Goal: Task Accomplishment & Management: Use online tool/utility

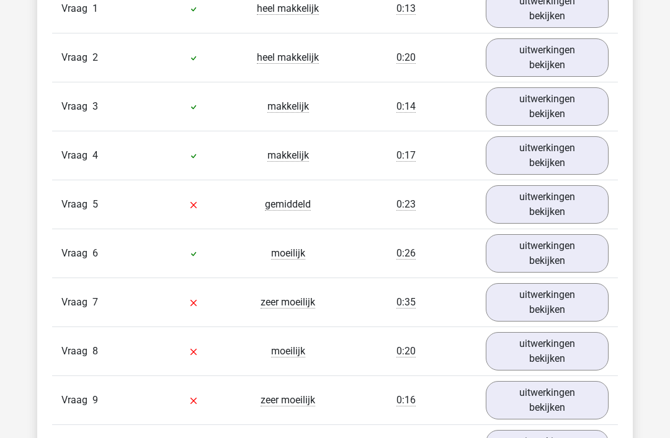
scroll to position [860, 0]
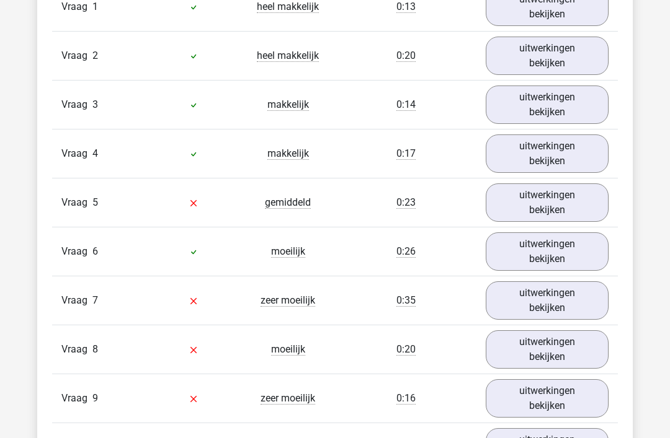
click at [582, 189] on link "uitwerkingen bekijken" at bounding box center [547, 203] width 123 height 38
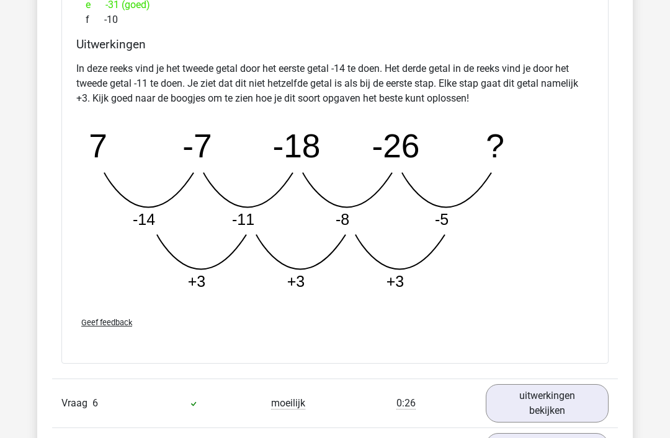
scroll to position [1352, 0]
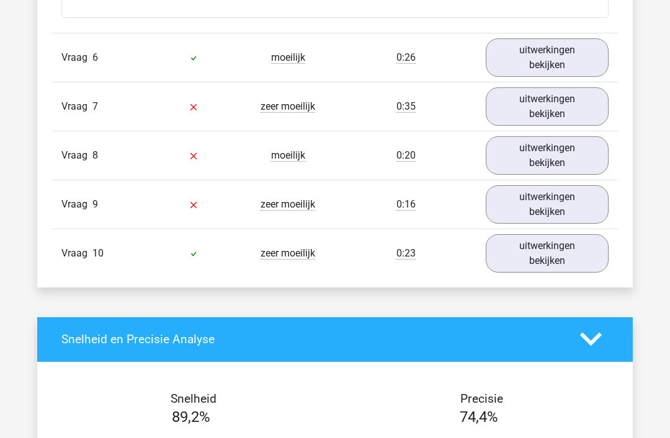
click at [566, 41] on link "uitwerkingen bekijken" at bounding box center [547, 58] width 123 height 38
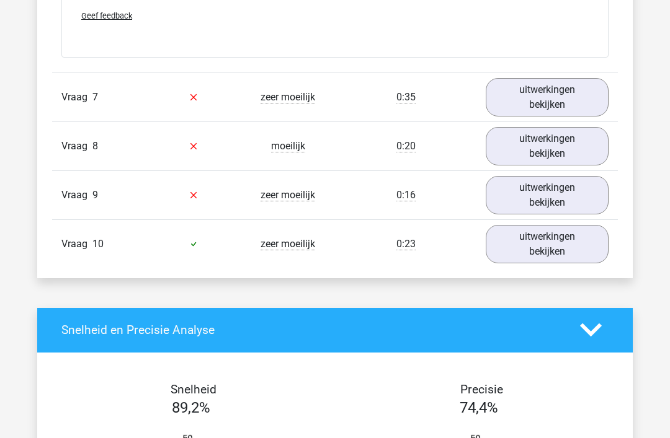
scroll to position [2223, 0]
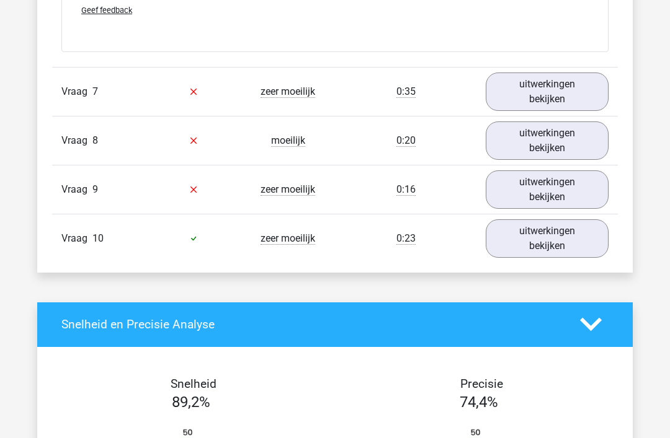
click at [571, 98] on link "uitwerkingen bekijken" at bounding box center [547, 92] width 123 height 38
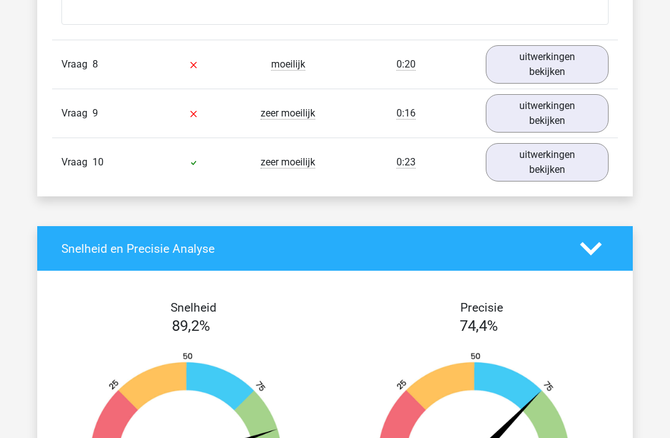
scroll to position [3032, 0]
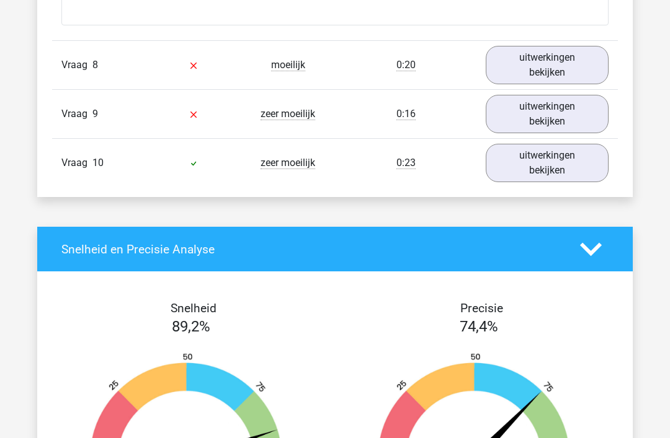
click at [558, 172] on link "uitwerkingen bekijken" at bounding box center [547, 163] width 123 height 38
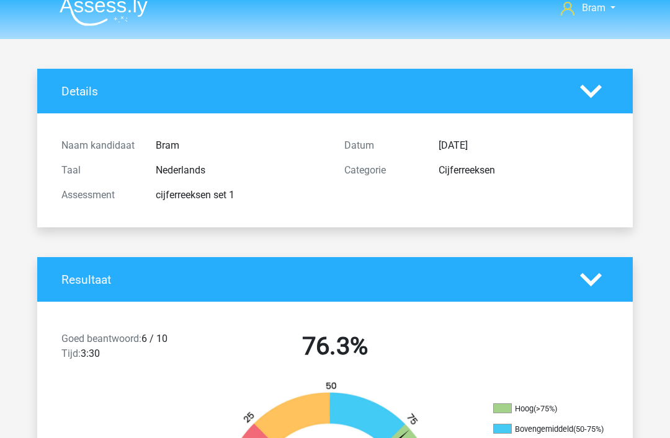
scroll to position [0, 0]
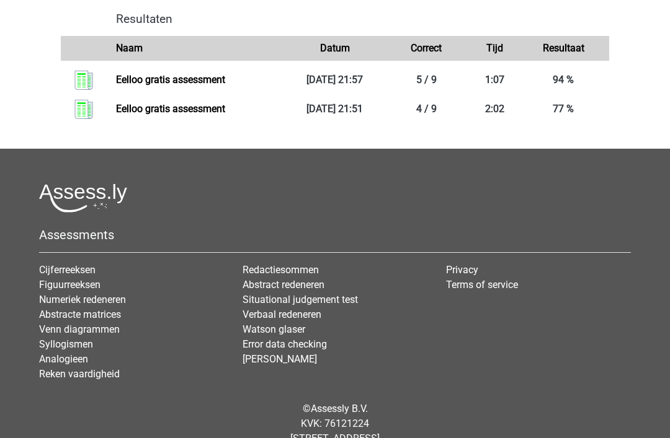
scroll to position [1324, 0]
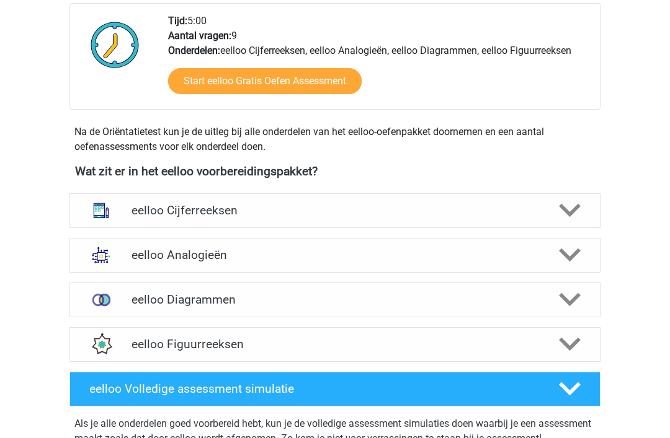
click at [135, 207] on h4 "eelloo Cijferreeksen" at bounding box center [334, 210] width 406 height 14
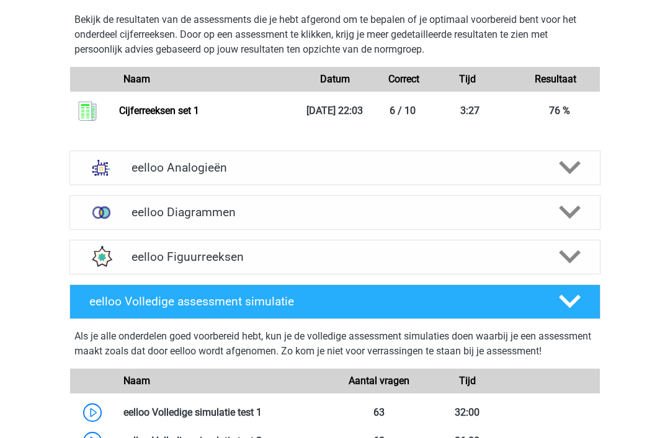
scroll to position [1514, 0]
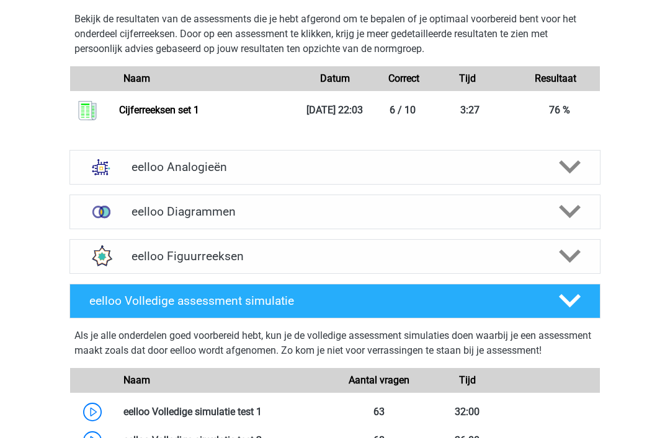
click at [567, 219] on polygon at bounding box center [570, 212] width 22 height 14
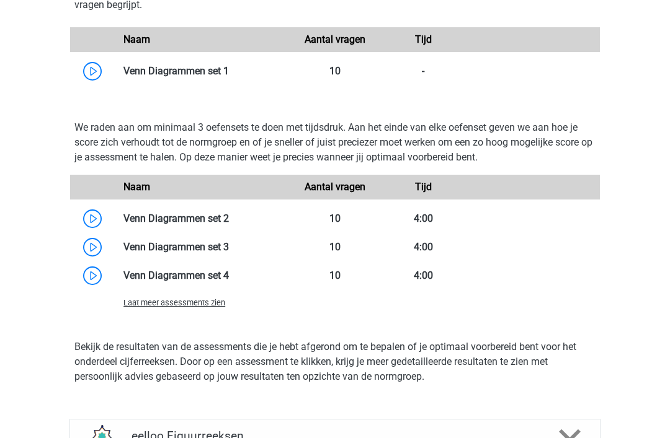
scroll to position [1845, 0]
click at [229, 225] on link at bounding box center [229, 219] width 0 height 12
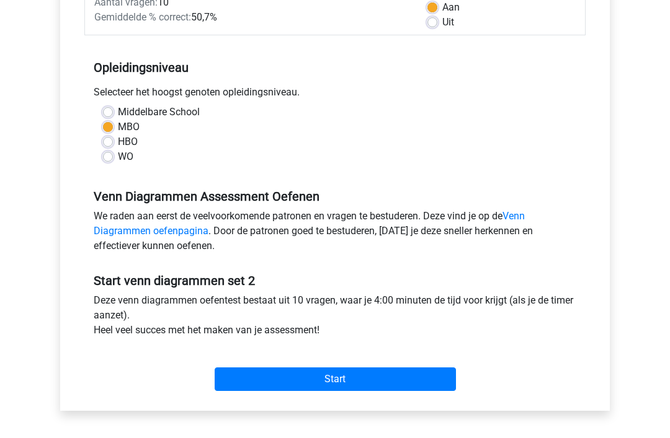
scroll to position [223, 0]
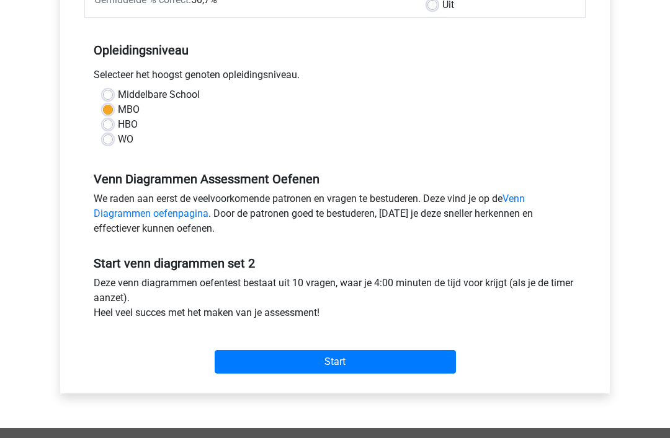
click at [321, 360] on input "Start" at bounding box center [335, 363] width 241 height 24
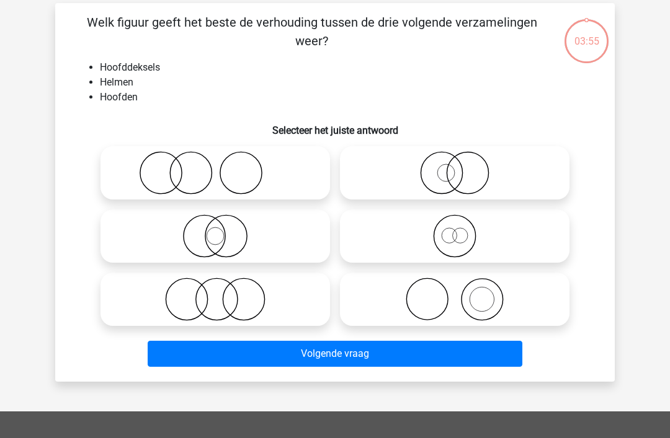
scroll to position [54, 0]
click at [481, 244] on icon at bounding box center [455, 236] width 220 height 43
click at [463, 230] on input "radio" at bounding box center [459, 226] width 8 height 8
radio input "true"
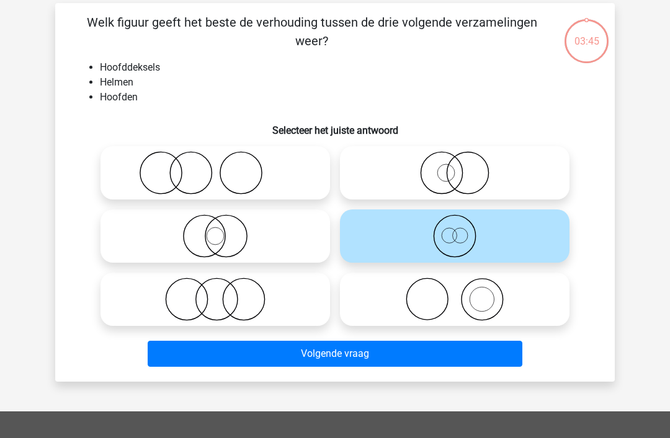
click at [510, 288] on icon at bounding box center [455, 299] width 220 height 43
click at [463, 288] on input "radio" at bounding box center [459, 289] width 8 height 8
radio input "true"
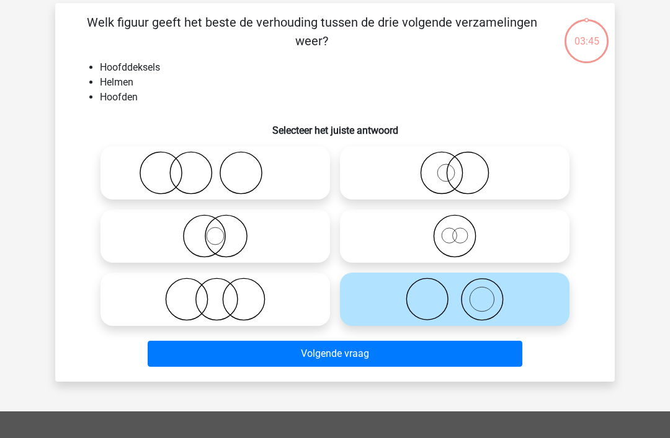
click at [448, 348] on button "Volgende vraag" at bounding box center [335, 354] width 375 height 26
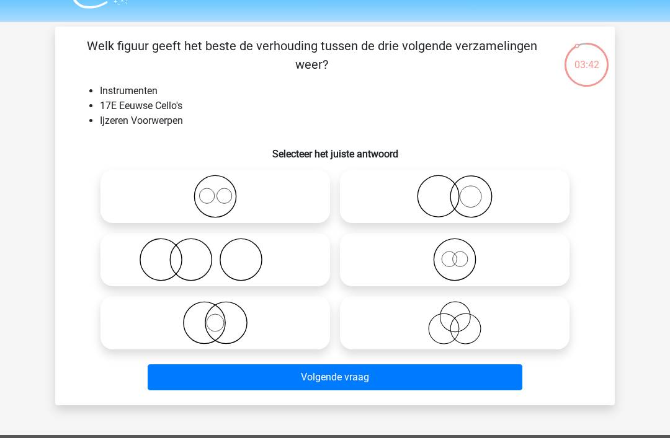
scroll to position [28, 0]
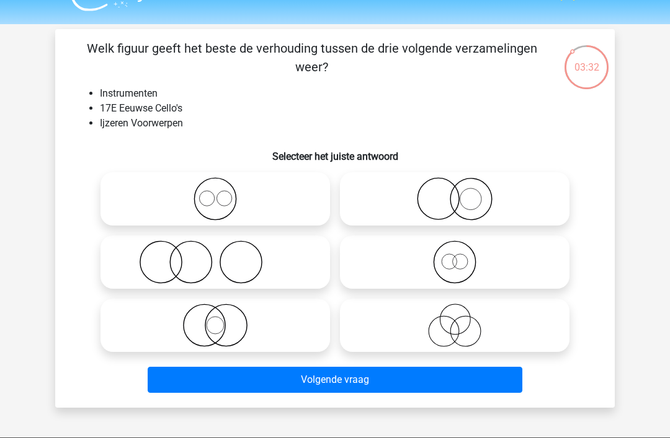
click at [148, 254] on icon at bounding box center [215, 262] width 220 height 43
click at [215, 254] on input "radio" at bounding box center [219, 252] width 8 height 8
radio input "true"
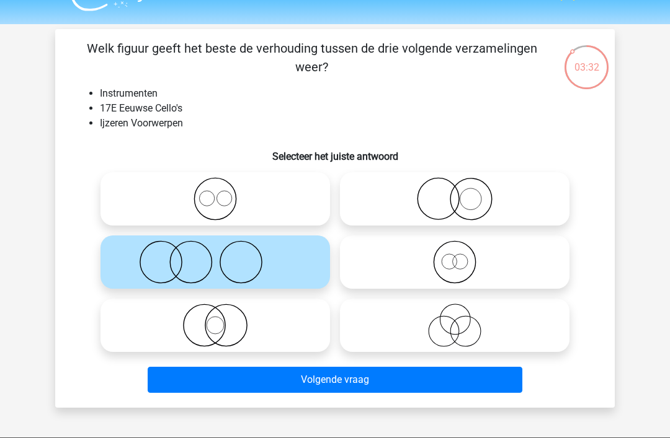
click at [480, 375] on button "Volgende vraag" at bounding box center [335, 380] width 375 height 26
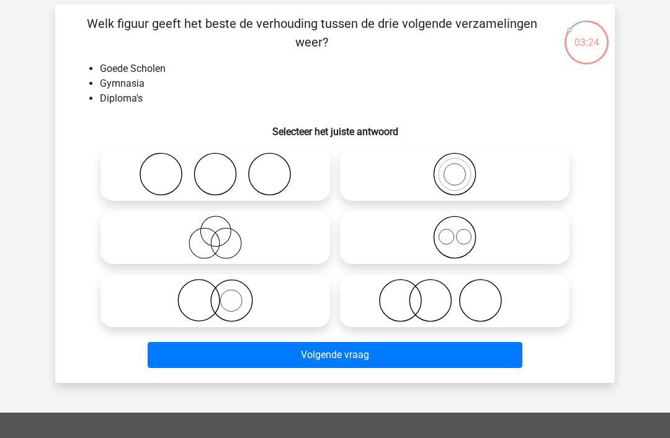
scroll to position [54, 0]
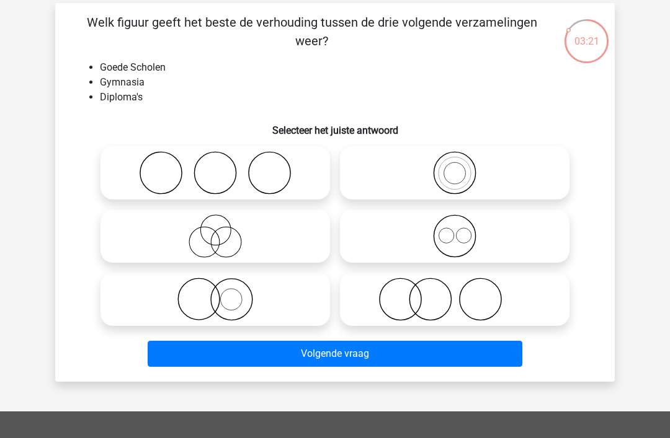
click at [142, 174] on icon at bounding box center [215, 172] width 220 height 43
click at [215, 167] on input "radio" at bounding box center [219, 163] width 8 height 8
radio input "true"
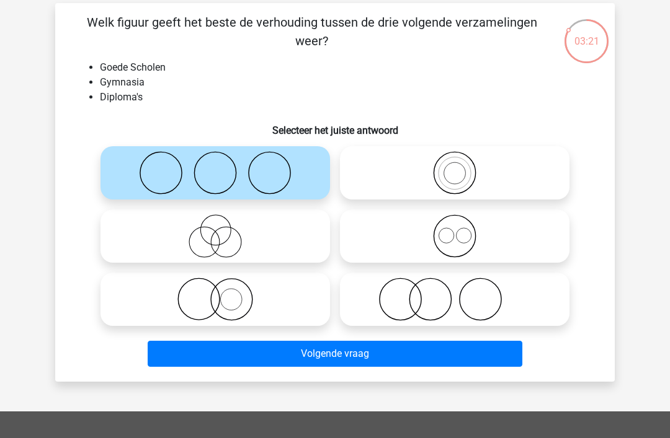
click at [484, 365] on button "Volgende vraag" at bounding box center [335, 354] width 375 height 26
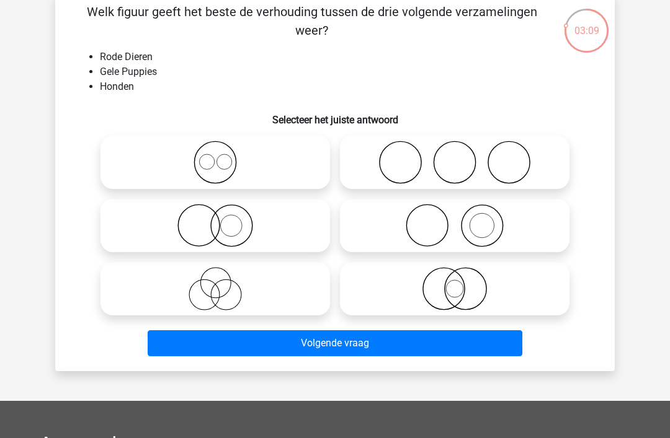
scroll to position [65, 0]
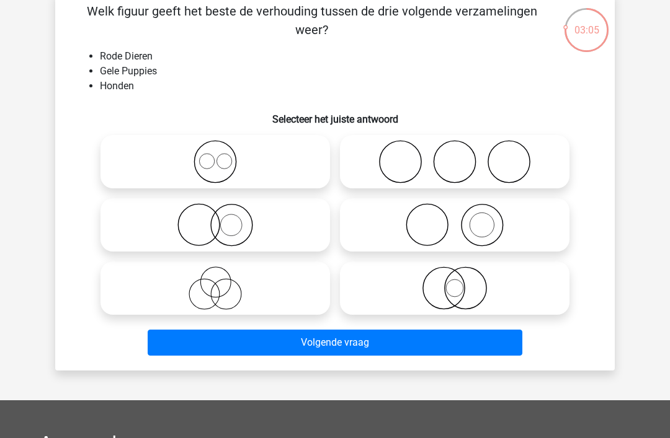
click at [453, 284] on icon at bounding box center [455, 288] width 220 height 43
click at [455, 282] on input "radio" at bounding box center [459, 278] width 8 height 8
radio input "true"
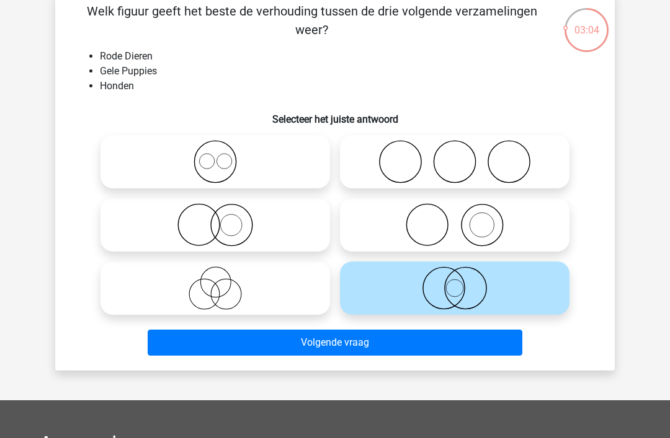
click at [424, 347] on button "Volgende vraag" at bounding box center [335, 343] width 375 height 26
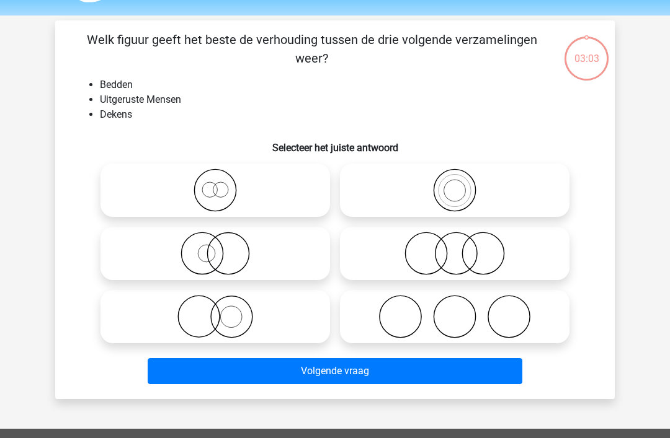
scroll to position [37, 0]
click at [536, 306] on icon at bounding box center [455, 316] width 220 height 43
click at [463, 306] on input "radio" at bounding box center [459, 307] width 8 height 8
radio input "true"
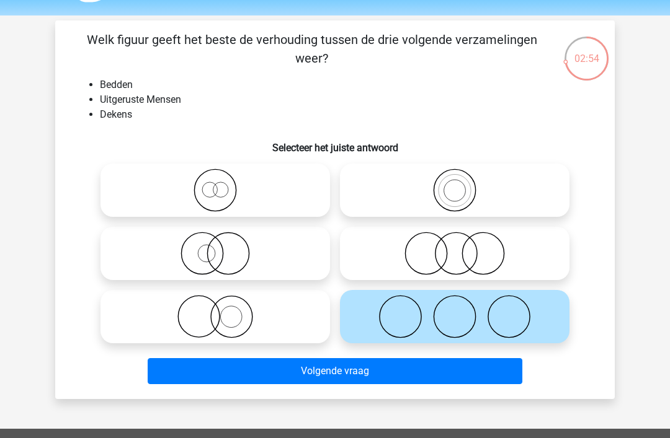
click at [478, 361] on button "Volgende vraag" at bounding box center [335, 371] width 375 height 26
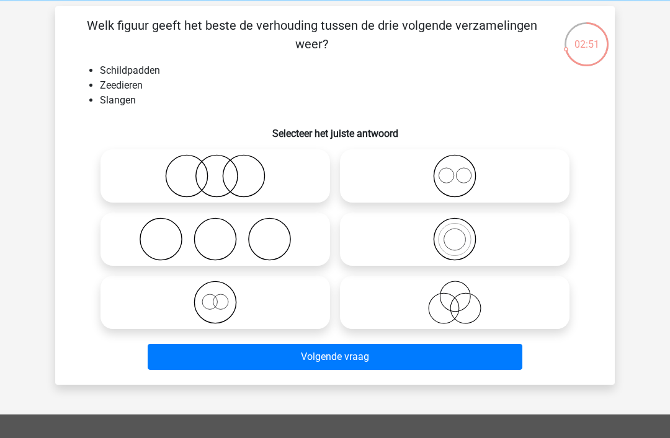
scroll to position [51, 0]
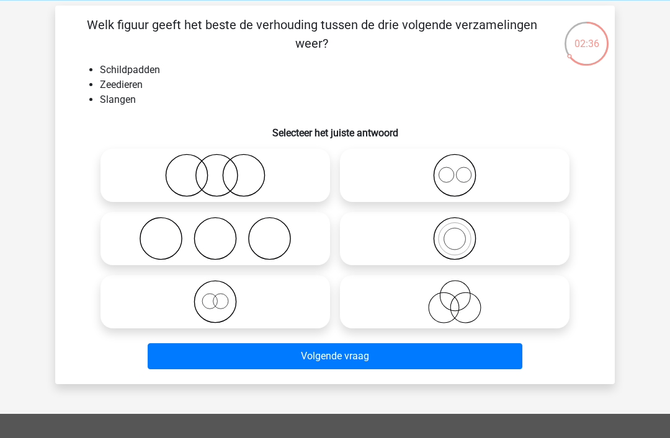
click at [146, 301] on icon at bounding box center [215, 301] width 220 height 43
click at [215, 296] on input "radio" at bounding box center [219, 292] width 8 height 8
radio input "true"
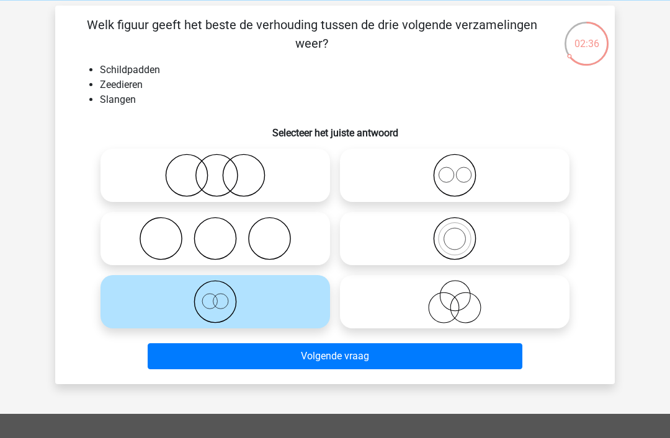
click at [191, 355] on button "Volgende vraag" at bounding box center [335, 357] width 375 height 26
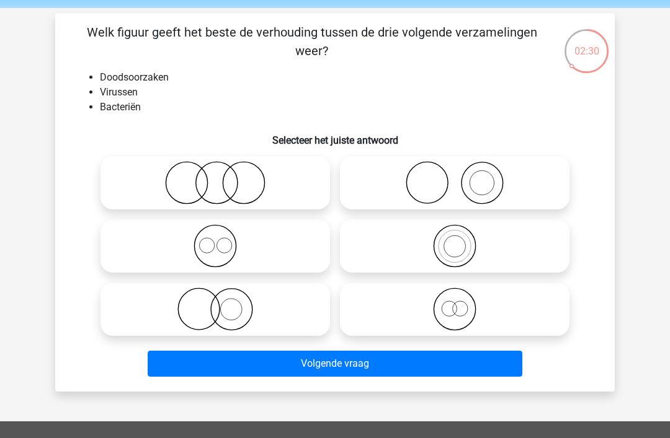
scroll to position [44, 0]
click at [544, 309] on icon at bounding box center [455, 309] width 220 height 43
click at [463, 303] on input "radio" at bounding box center [459, 299] width 8 height 8
radio input "true"
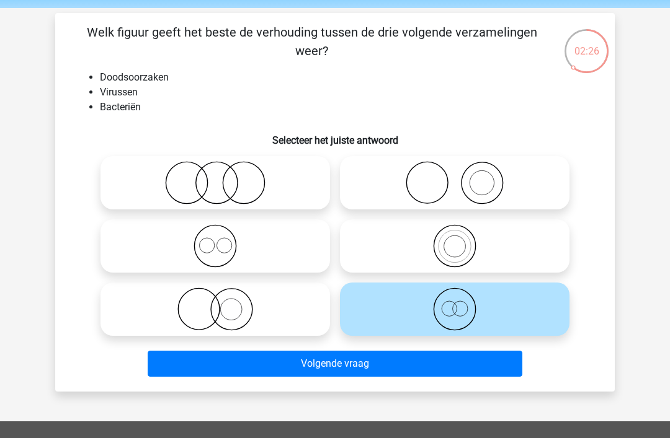
click at [470, 361] on button "Volgende vraag" at bounding box center [335, 364] width 375 height 26
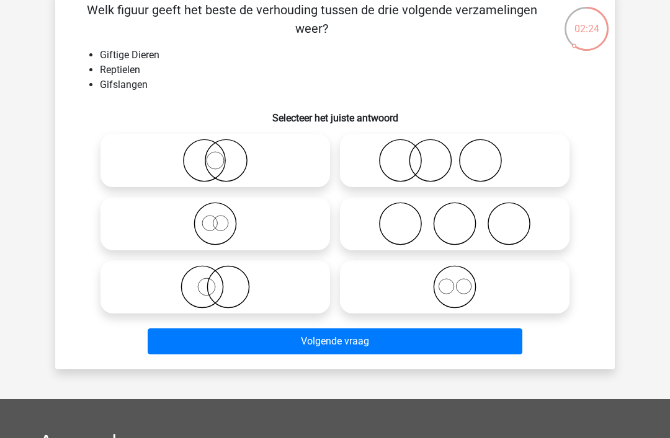
scroll to position [68, 0]
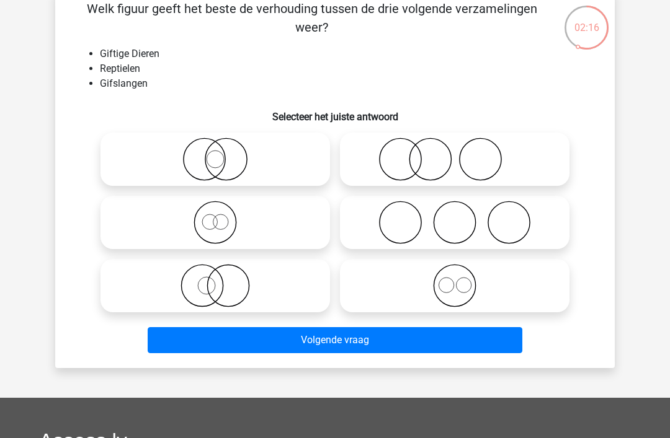
click at [190, 221] on icon at bounding box center [215, 222] width 220 height 43
click at [215, 216] on input "radio" at bounding box center [219, 212] width 8 height 8
radio input "true"
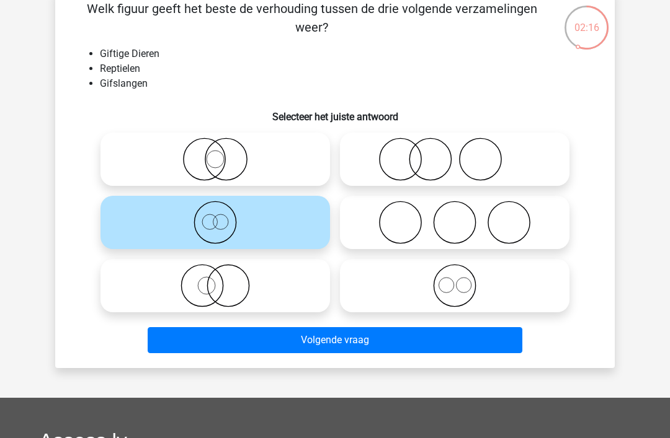
click at [313, 335] on button "Volgende vraag" at bounding box center [335, 340] width 375 height 26
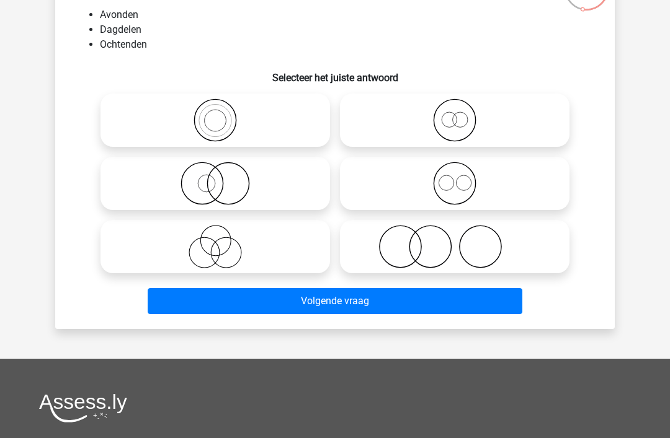
scroll to position [109, 0]
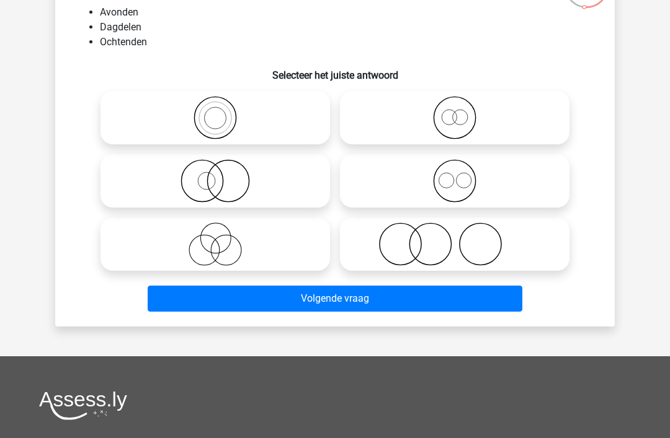
click at [415, 241] on icon at bounding box center [455, 244] width 220 height 43
click at [455, 238] on input "radio" at bounding box center [459, 234] width 8 height 8
radio input "true"
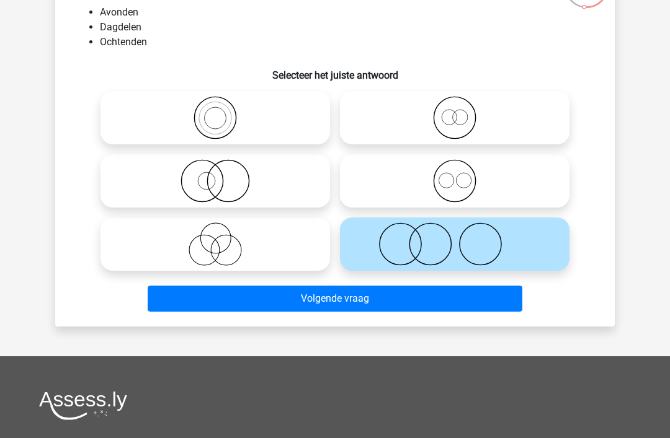
click at [399, 311] on button "Volgende vraag" at bounding box center [335, 299] width 375 height 26
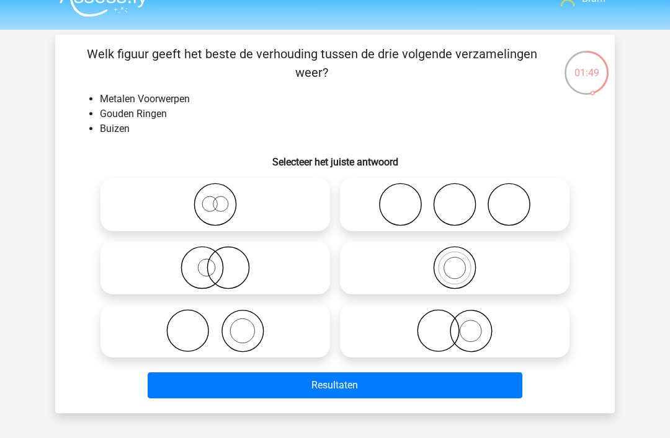
scroll to position [24, 0]
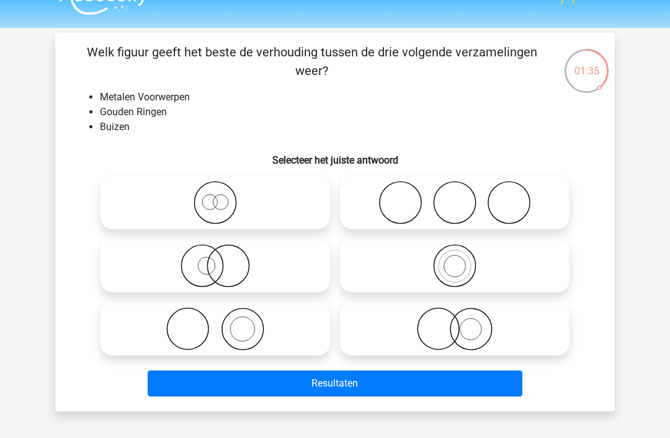
click at [161, 258] on icon at bounding box center [215, 265] width 220 height 43
click at [215, 258] on input "radio" at bounding box center [219, 256] width 8 height 8
radio input "true"
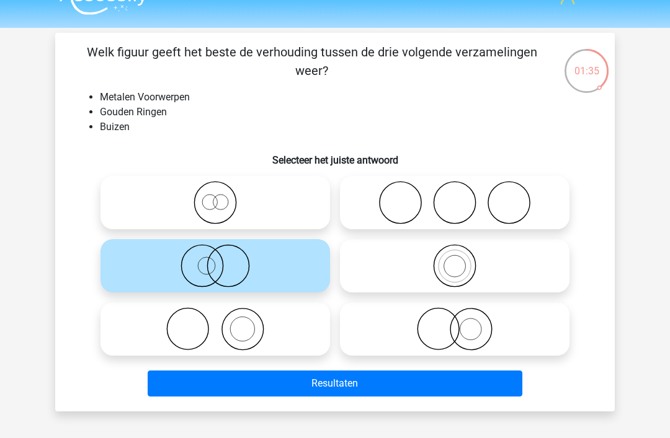
click at [259, 382] on button "Resultaten" at bounding box center [335, 384] width 375 height 26
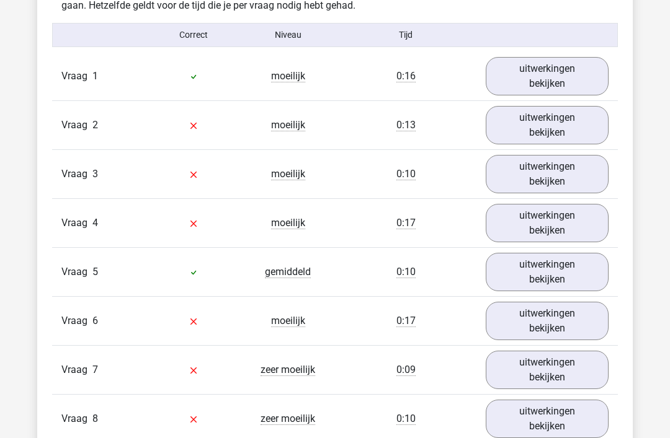
click at [585, 76] on link "uitwerkingen bekijken" at bounding box center [547, 76] width 123 height 38
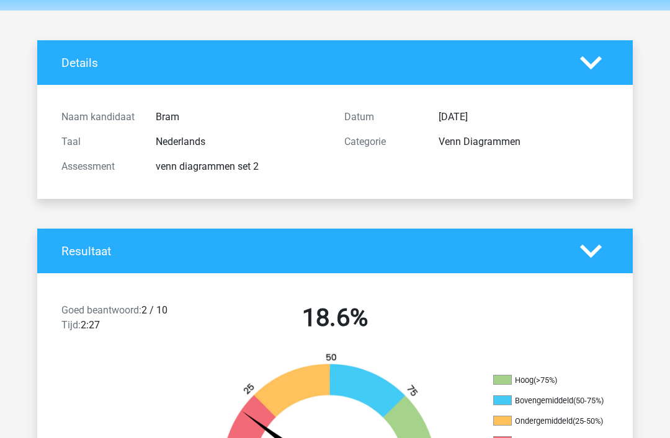
scroll to position [3, 0]
